Goal: Check status: Check status

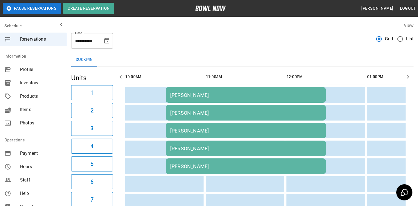
click at [106, 40] on icon "Choose date, selected date is Nov 2, 2025" at bounding box center [107, 41] width 7 height 7
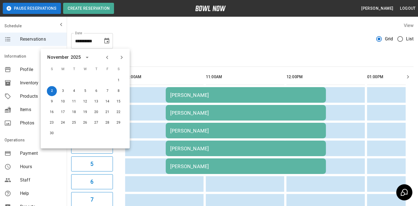
click at [106, 60] on icon "Previous month" at bounding box center [107, 57] width 7 height 7
click at [121, 92] on button "11" at bounding box center [119, 91] width 10 height 10
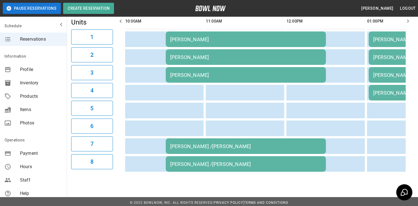
click at [220, 38] on div "[PERSON_NAME]" at bounding box center [245, 39] width 151 height 6
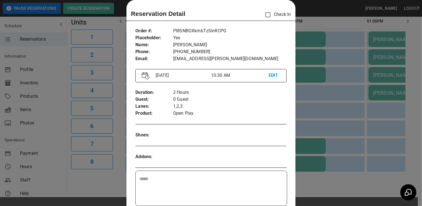
click at [320, 111] on div at bounding box center [211, 103] width 422 height 206
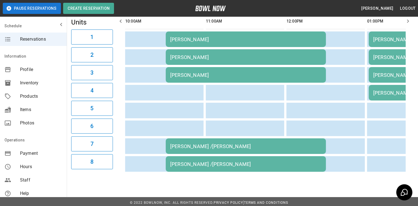
click at [261, 146] on div "[PERSON_NAME] /[PERSON_NAME]" at bounding box center [245, 146] width 151 height 6
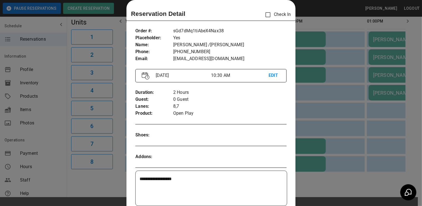
click at [318, 71] on div at bounding box center [211, 103] width 422 height 206
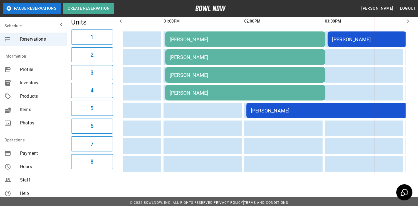
click at [248, 44] on td "[PERSON_NAME]" at bounding box center [245, 39] width 160 height 16
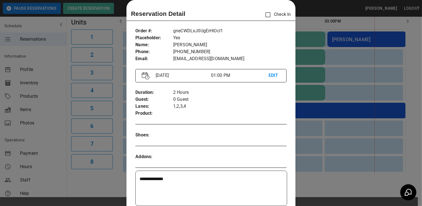
drag, startPoint x: 239, startPoint y: 122, endPoint x: 225, endPoint y: 124, distance: 13.8
click at [225, 124] on div "**********" at bounding box center [211, 183] width 169 height 321
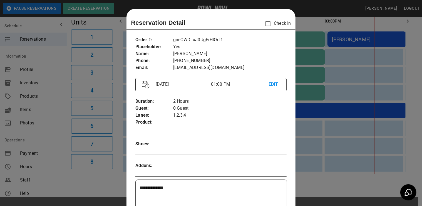
click at [339, 70] on div at bounding box center [211, 103] width 422 height 206
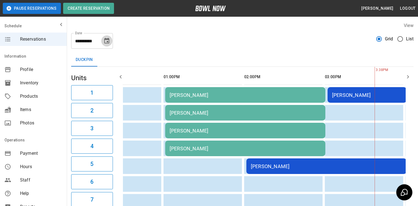
click at [107, 42] on icon "Choose date, selected date is Oct 11, 2025" at bounding box center [106, 41] width 5 height 6
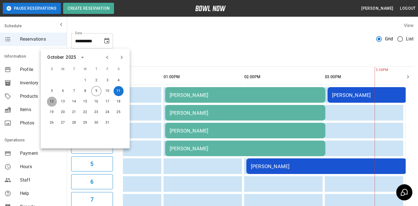
click at [49, 100] on button "12" at bounding box center [52, 102] width 10 height 10
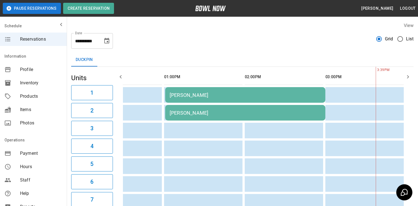
click at [242, 96] on div "[PERSON_NAME]" at bounding box center [245, 95] width 151 height 6
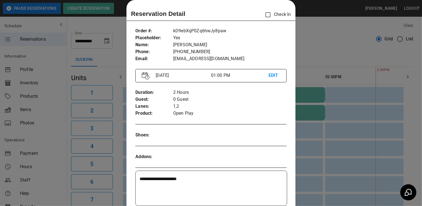
click at [326, 46] on div at bounding box center [211, 103] width 422 height 206
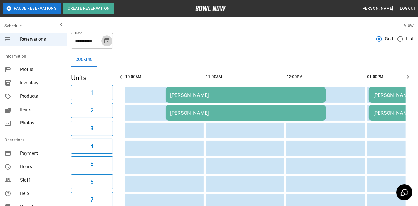
click at [105, 41] on icon "Choose date, selected date is Oct 12, 2025" at bounding box center [107, 41] width 7 height 7
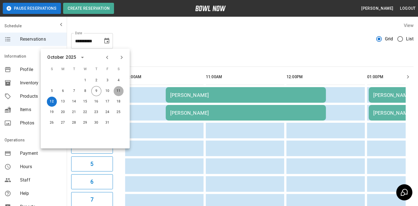
click at [119, 92] on button "11" at bounding box center [119, 91] width 10 height 10
type input "**********"
